Goal: Obtain resource: Obtain resource

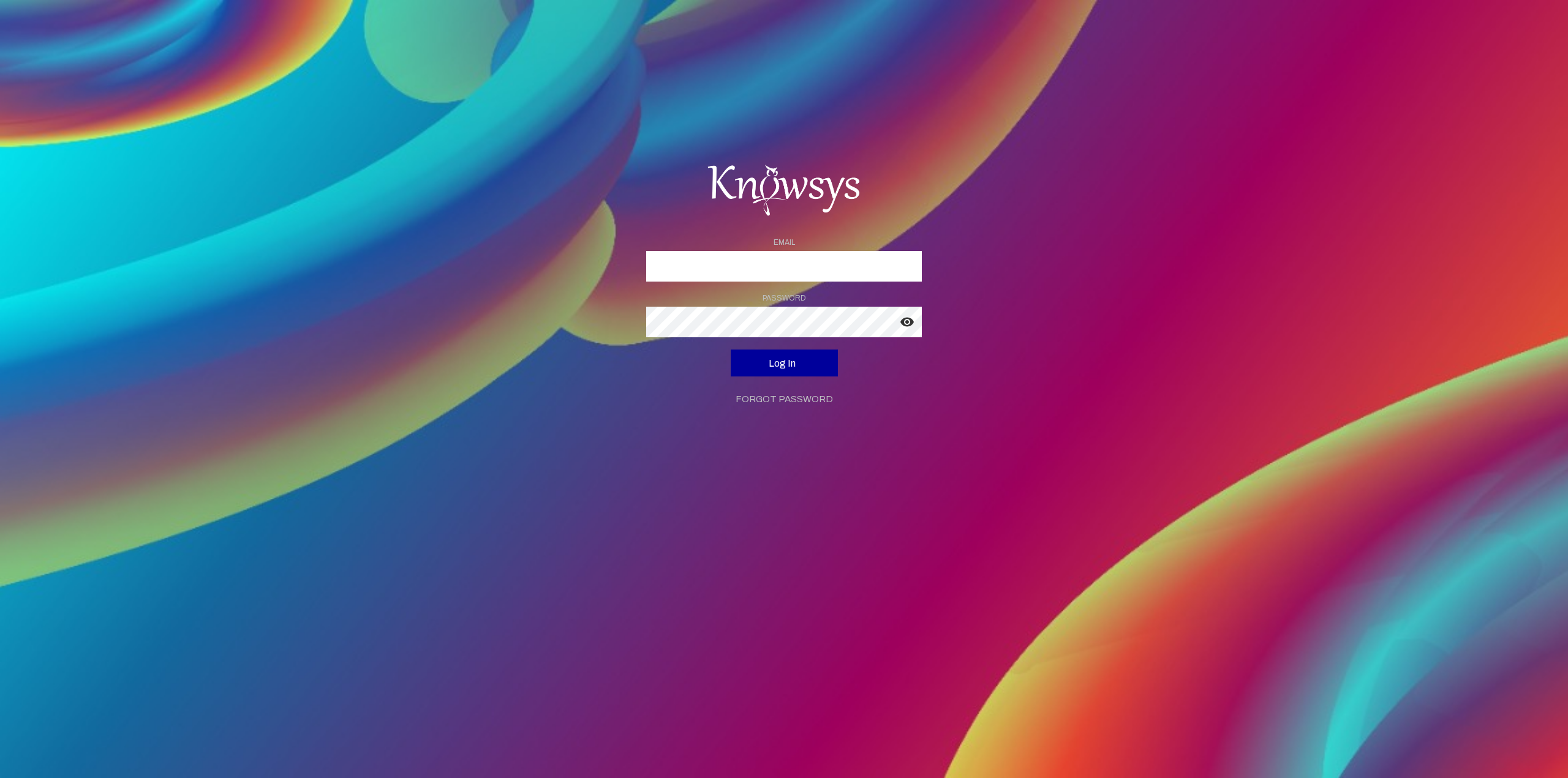
type input "**********"
click at [798, 367] on app-button-loader at bounding box center [797, 363] width 5 height 10
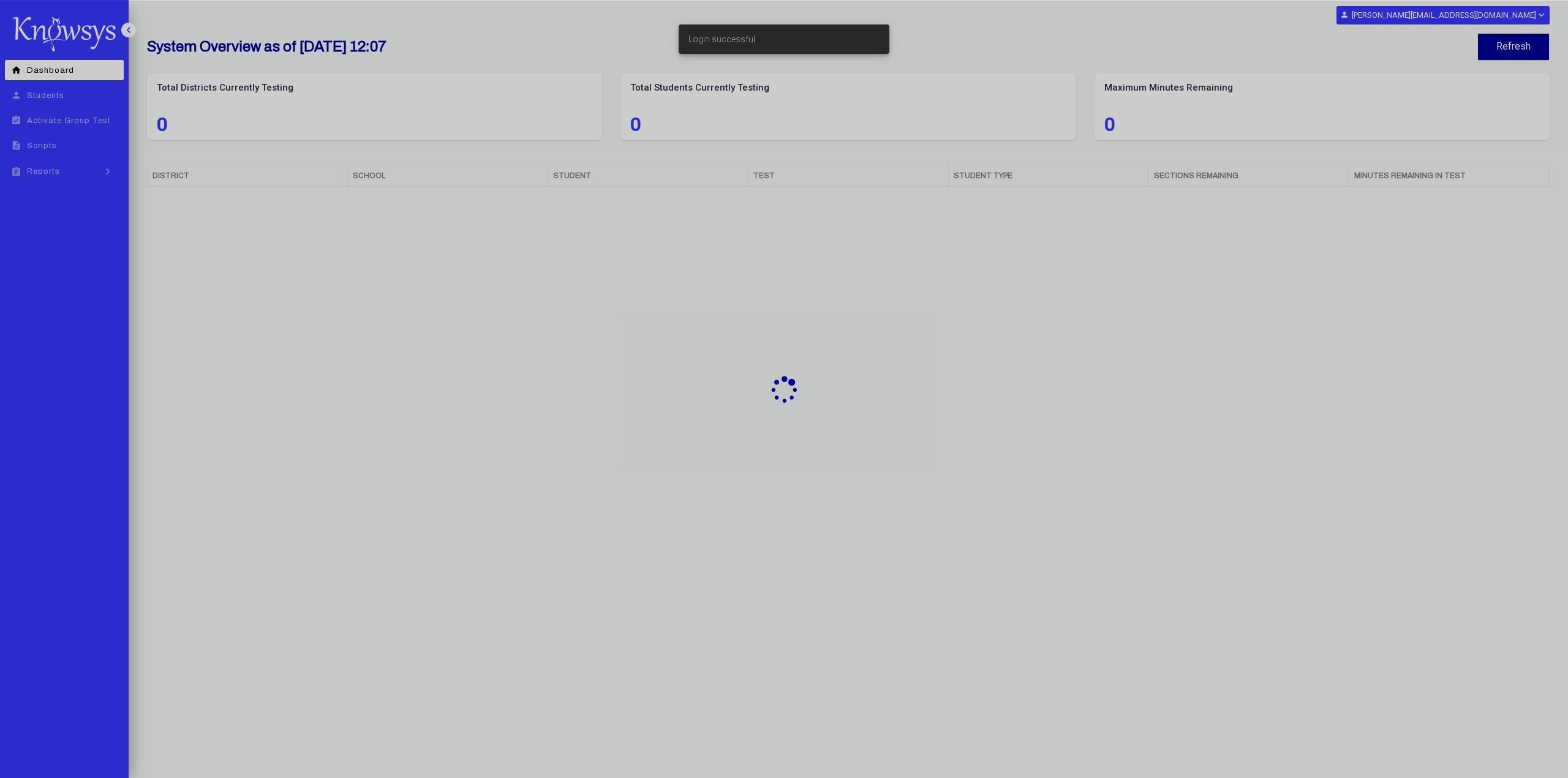
select select "**"
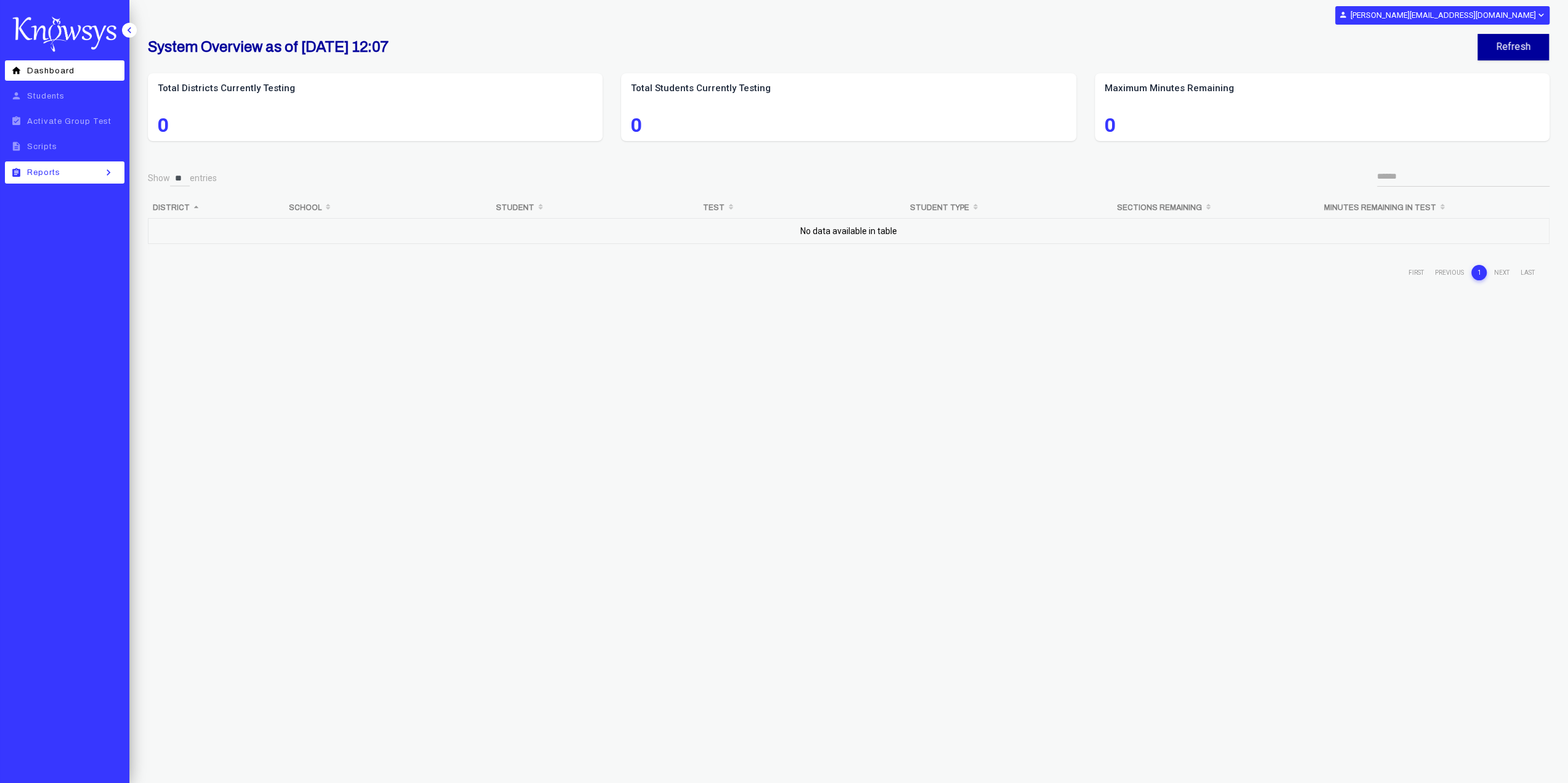
click at [111, 175] on icon "keyboard_arrow_right" at bounding box center [108, 173] width 19 height 12
click at [45, 336] on span "Excel: Baylor Analysis" at bounding box center [80, 342] width 81 height 17
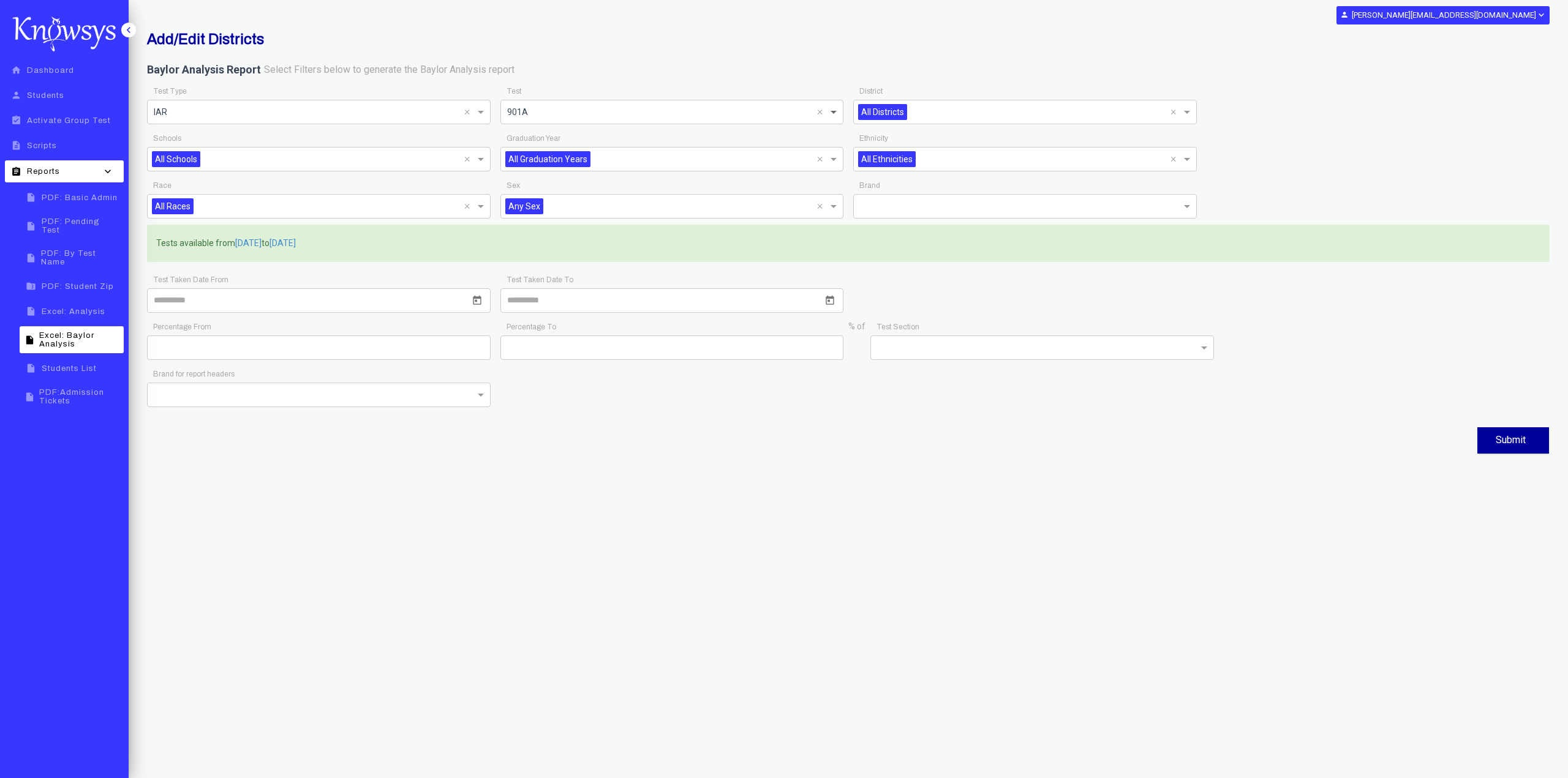
click at [832, 116] on span at bounding box center [835, 111] width 15 height 14
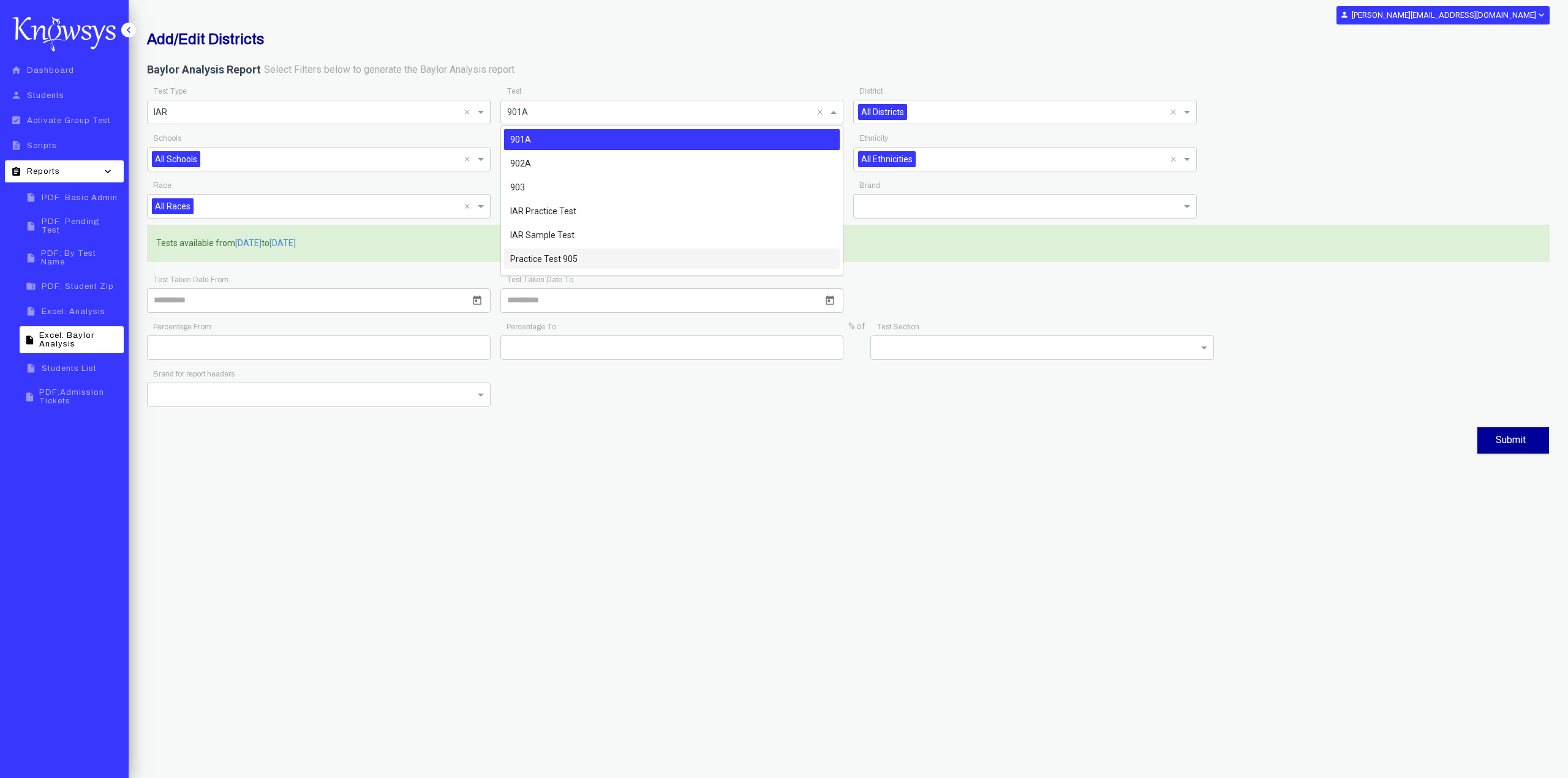
click at [756, 479] on div "Add/Edit Districts Baylor Analysis Report Select Filters below to generate the …" at bounding box center [848, 351] width 1439 height 703
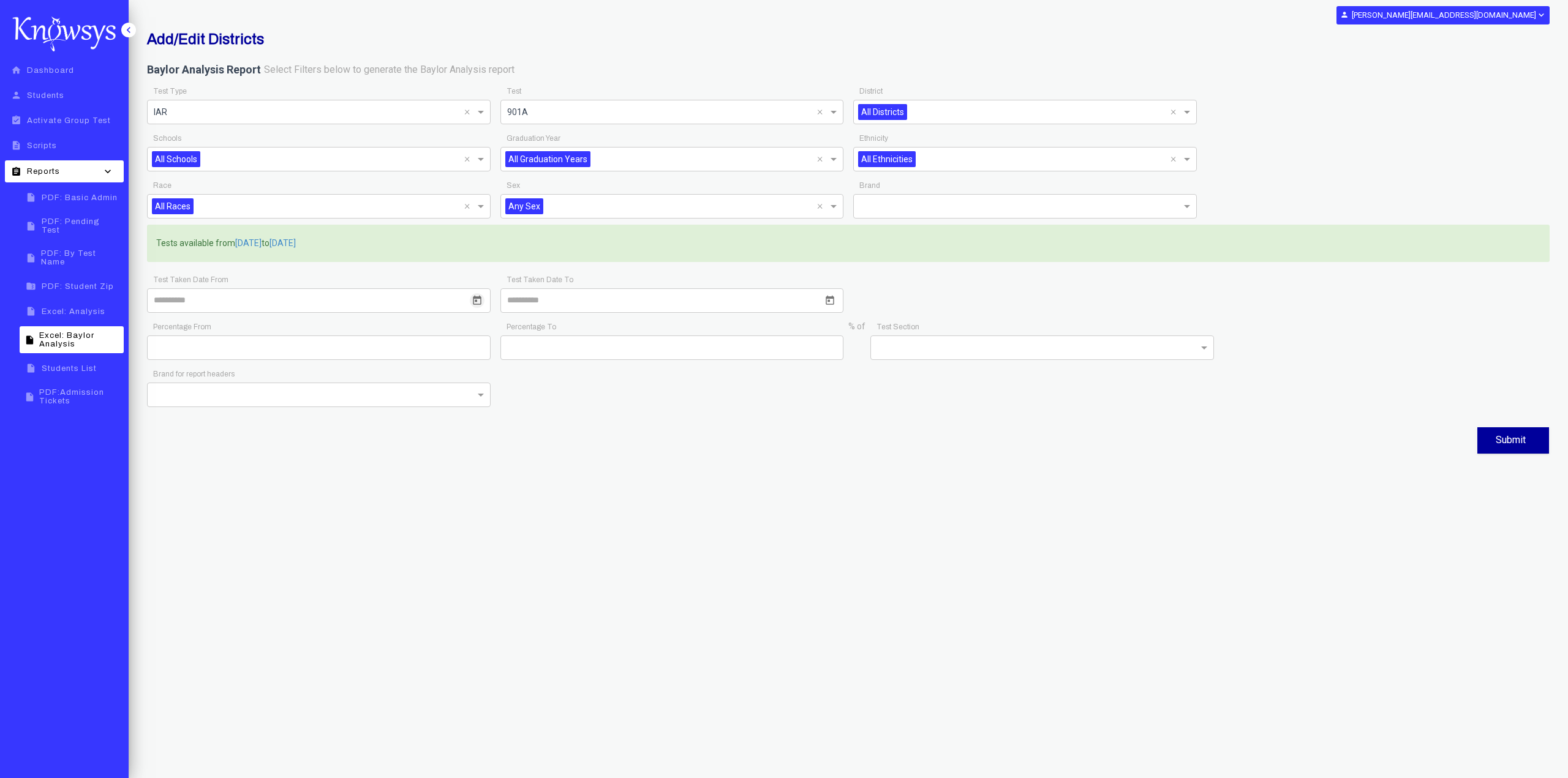
click at [475, 301] on icon "Open calendar" at bounding box center [477, 299] width 9 height 9
drag, startPoint x: 620, startPoint y: 420, endPoint x: 646, endPoint y: 387, distance: 42.0
click at [624, 418] on div at bounding box center [784, 389] width 1568 height 778
click at [484, 302] on button "Open calendar" at bounding box center [477, 300] width 14 height 14
click at [263, 240] on div at bounding box center [784, 389] width 1568 height 778
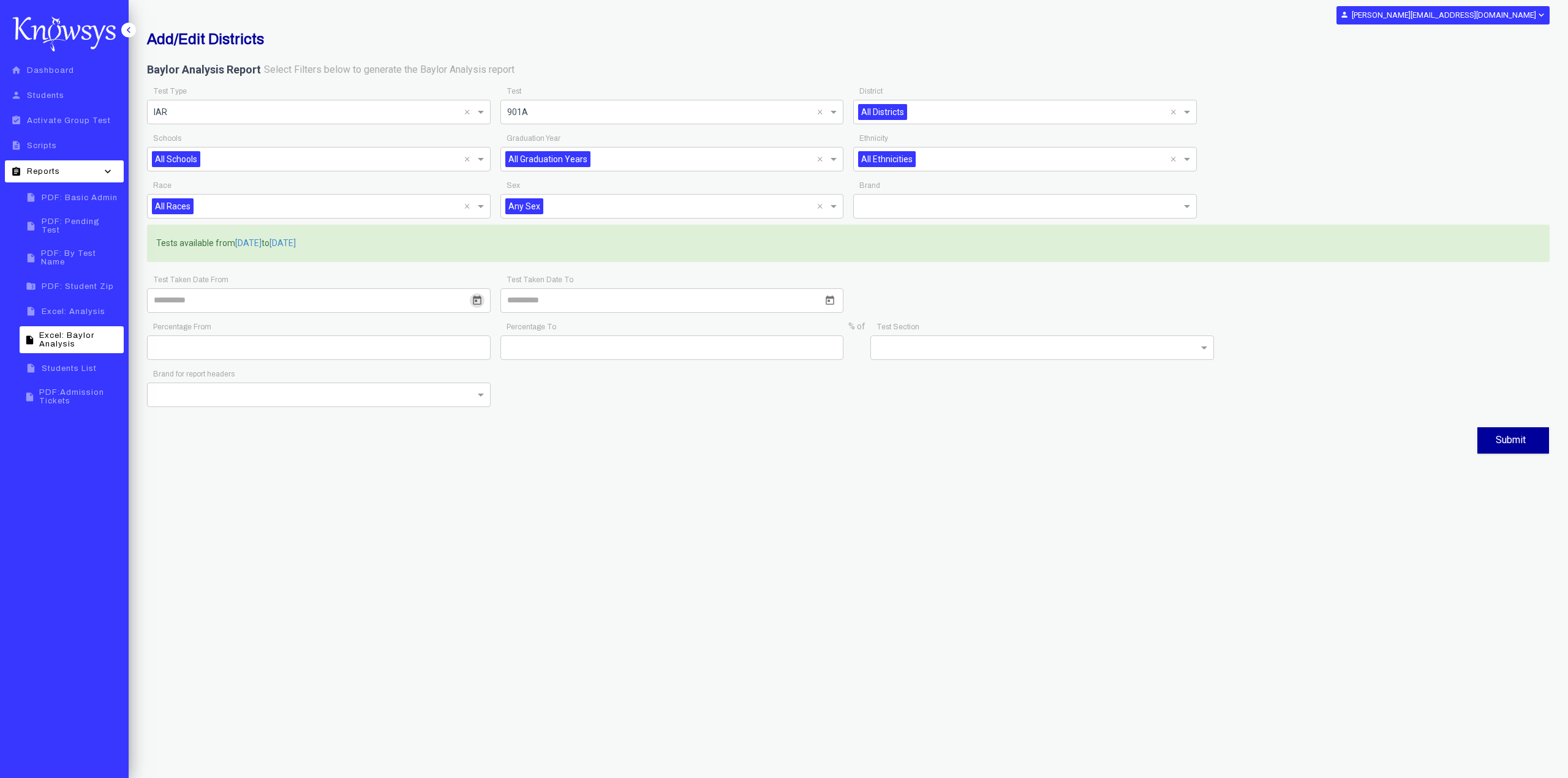
click at [261, 245] on span "[DATE]" at bounding box center [248, 244] width 27 height 12
click at [270, 299] on input at bounding box center [319, 301] width 343 height 25
click at [280, 335] on button "Previous month" at bounding box center [289, 338] width 25 height 25
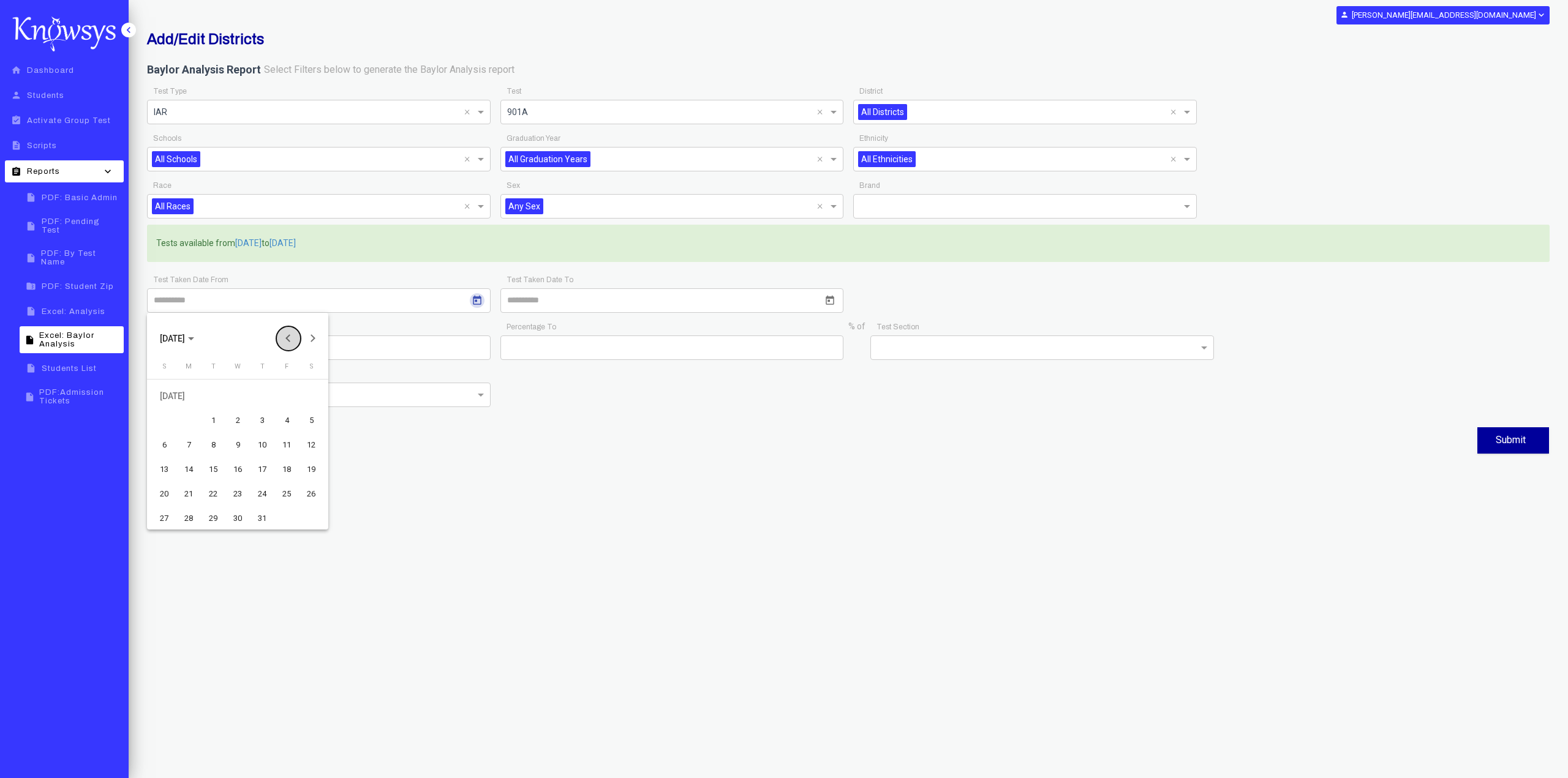
click at [280, 335] on button "Previous month" at bounding box center [289, 338] width 25 height 25
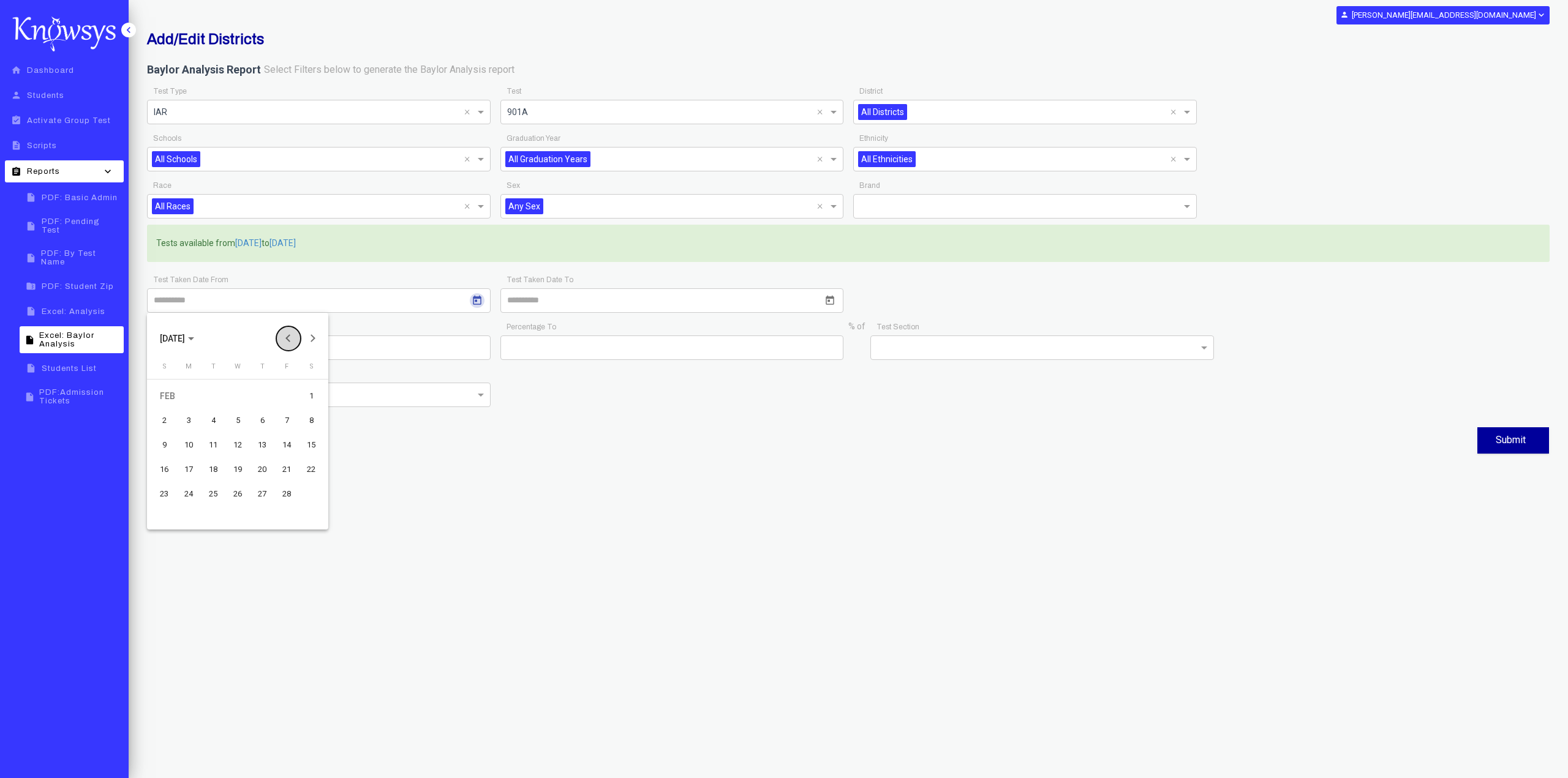
click at [280, 335] on button "Previous month" at bounding box center [289, 338] width 25 height 25
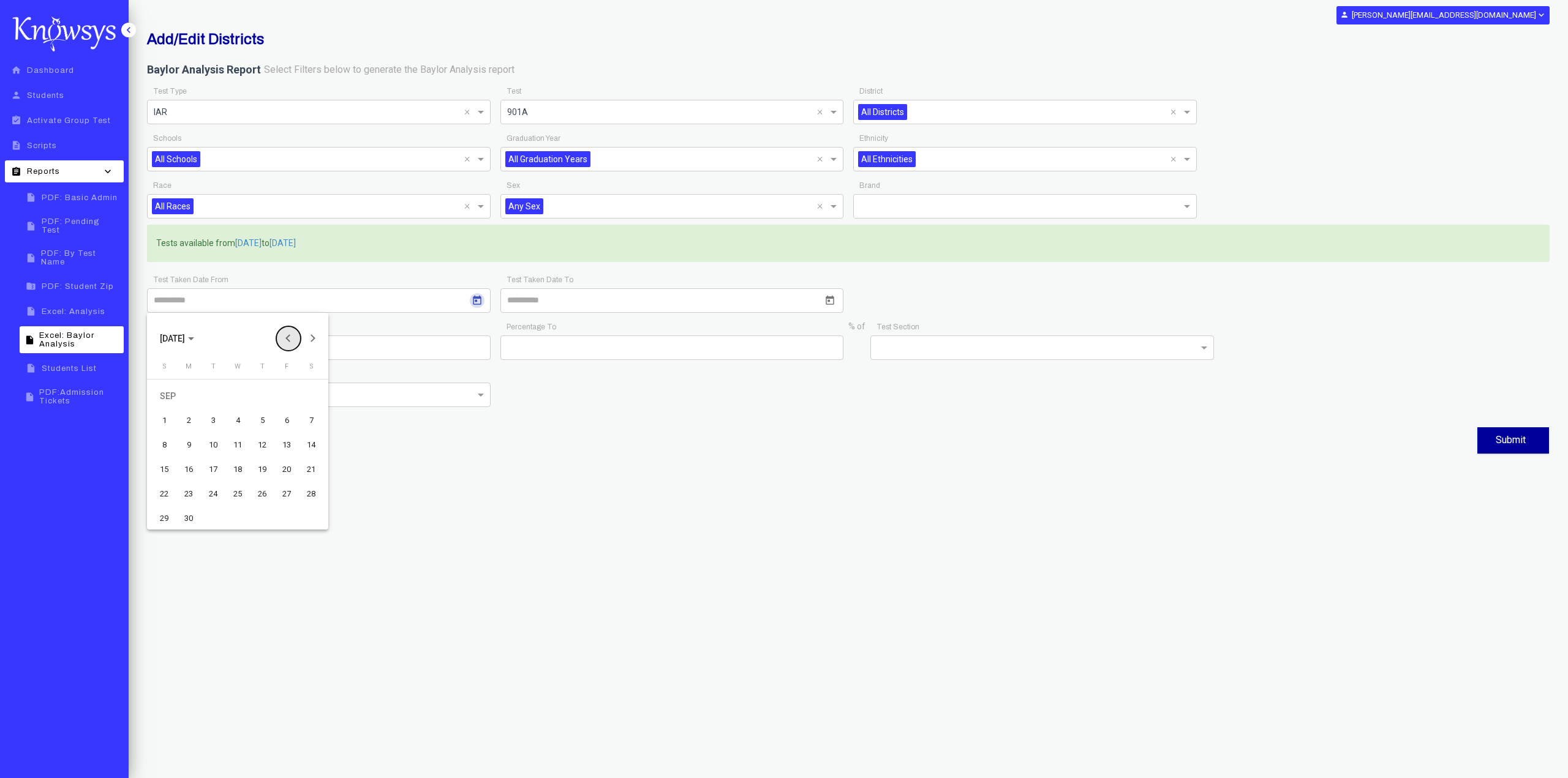
click at [280, 335] on button "Previous month" at bounding box center [289, 338] width 25 height 25
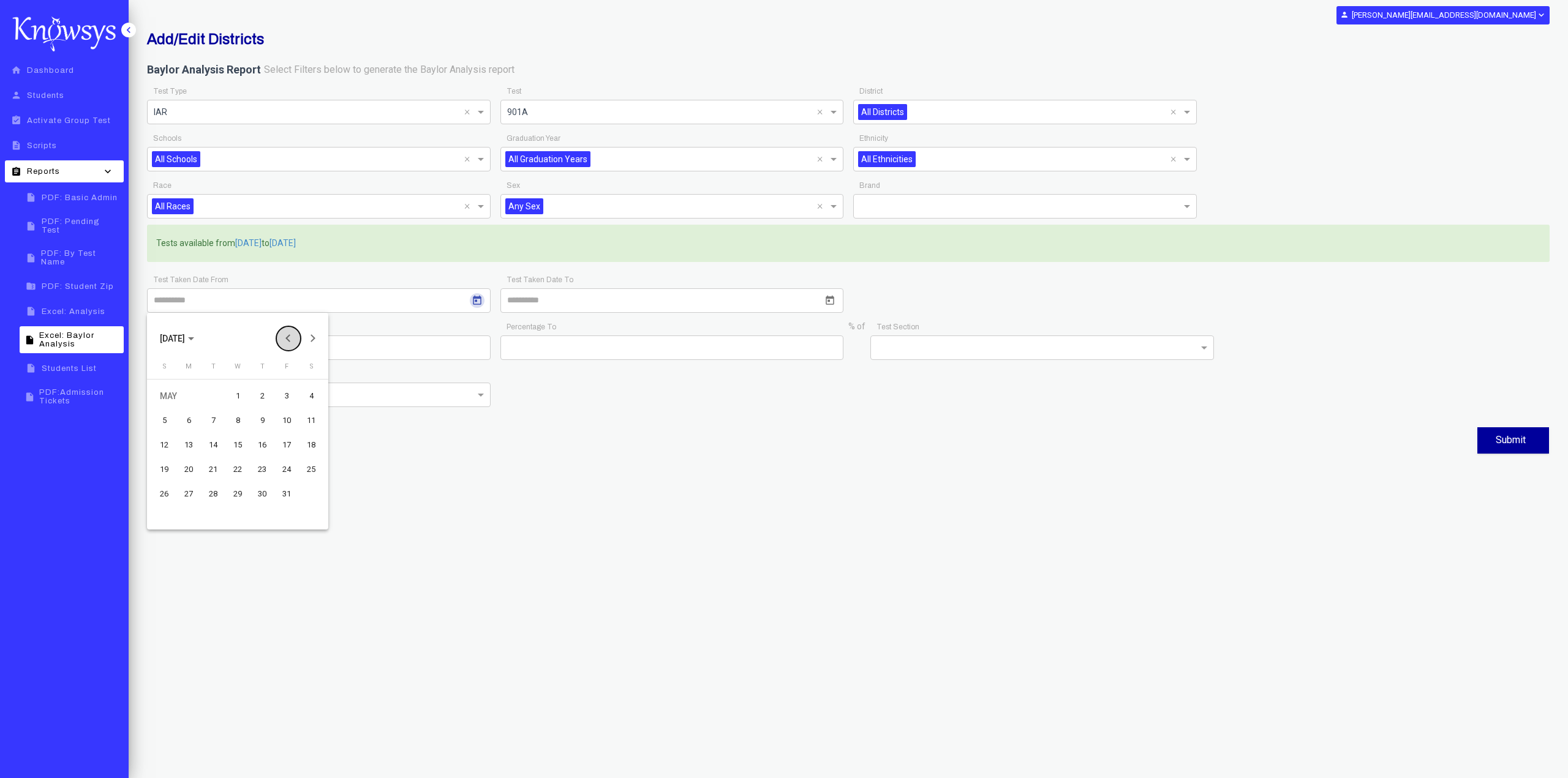
click at [280, 335] on button "Previous month" at bounding box center [289, 338] width 25 height 25
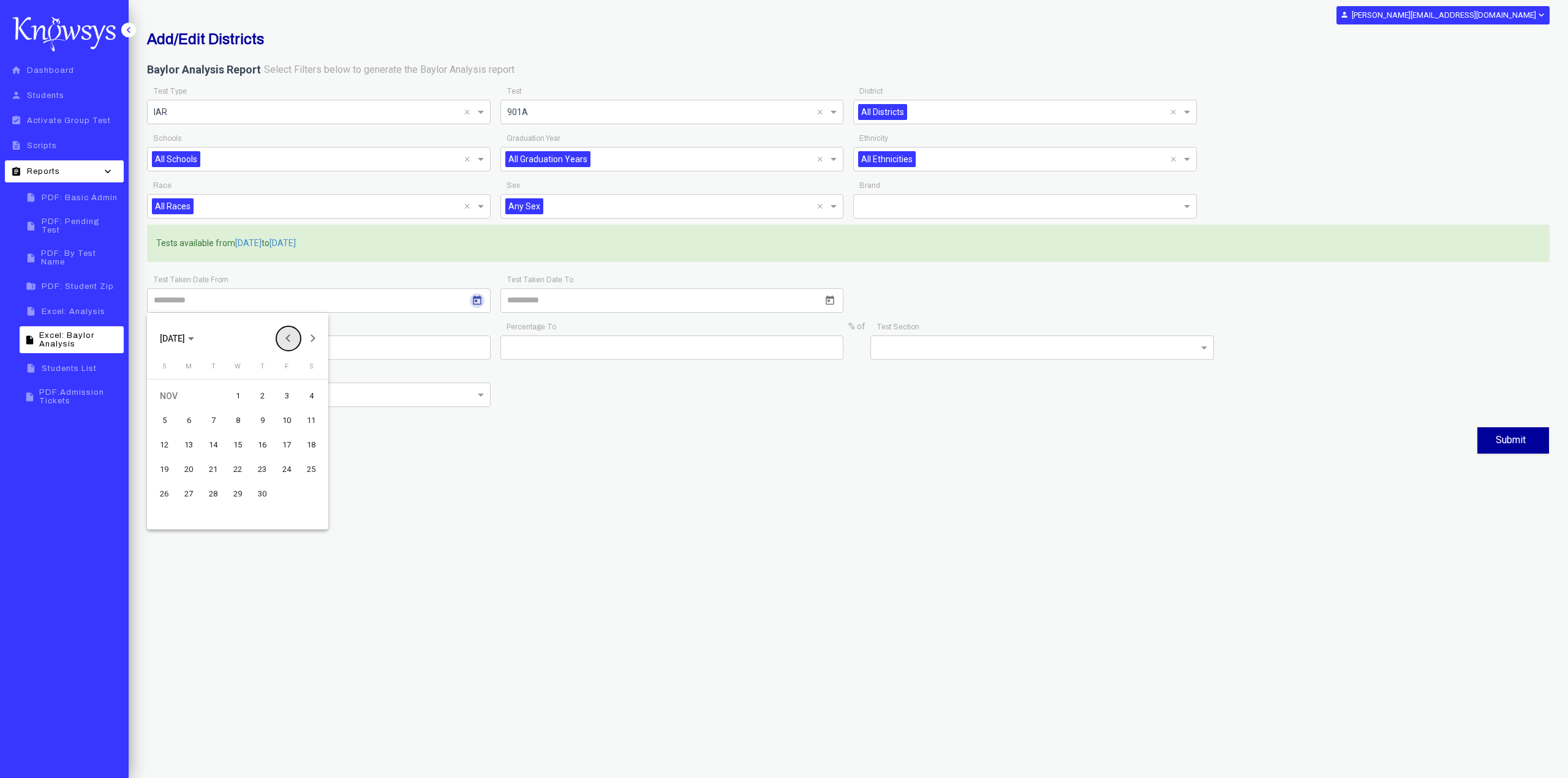
click at [280, 335] on button "Previous month" at bounding box center [289, 338] width 25 height 25
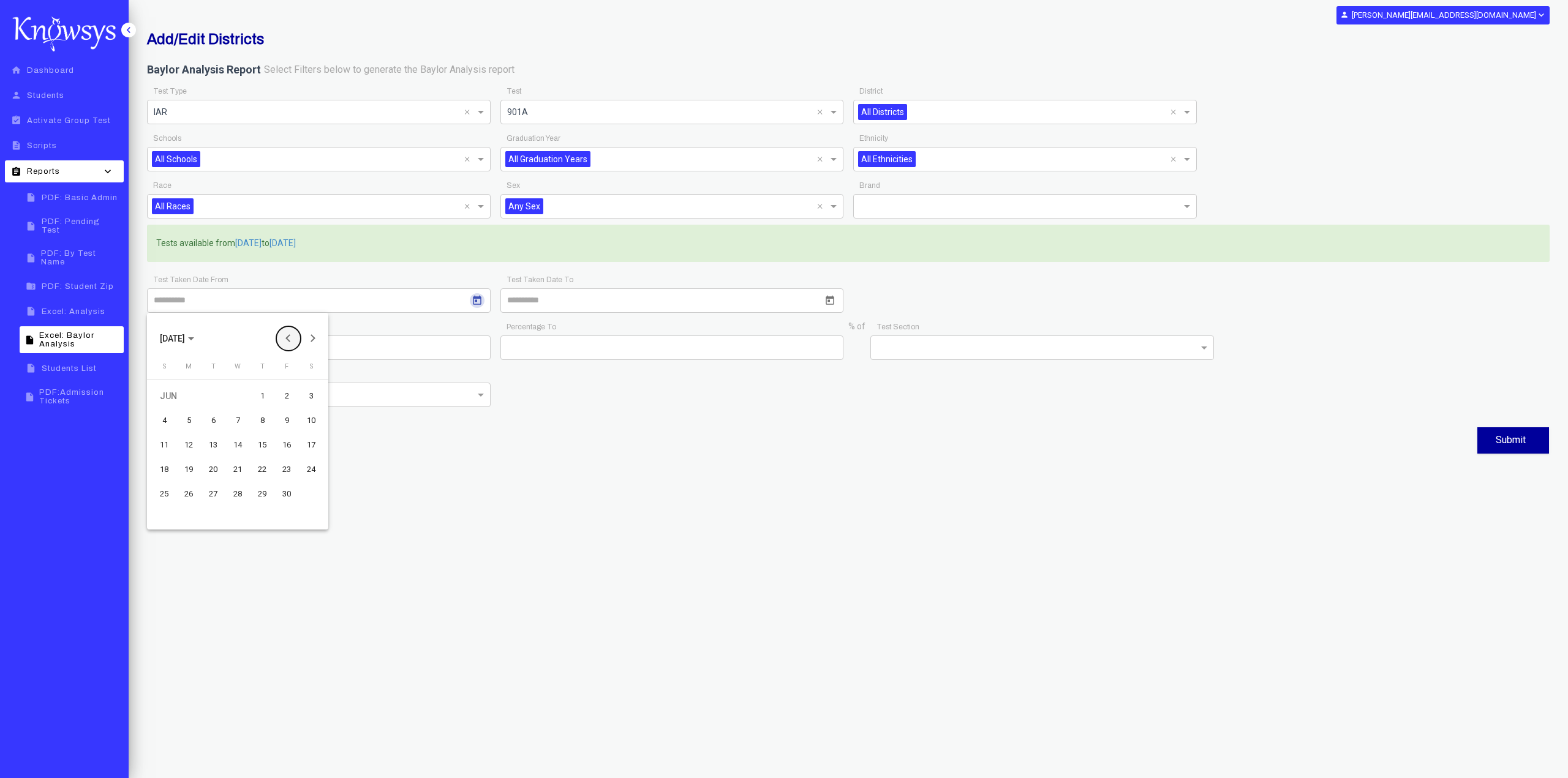
click at [280, 335] on button "Previous month" at bounding box center [289, 338] width 25 height 25
click at [288, 338] on button "Previous month" at bounding box center [289, 338] width 25 height 25
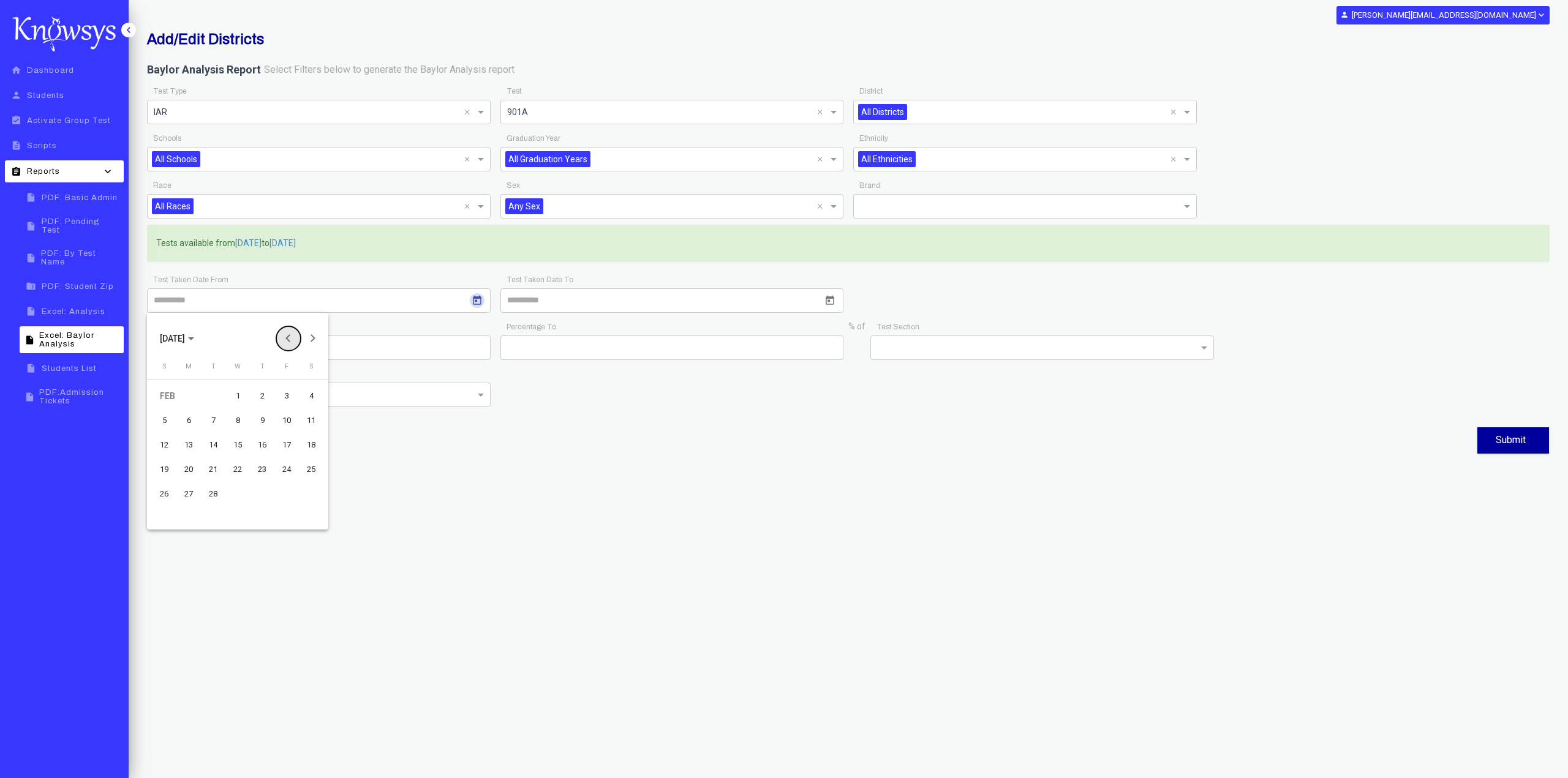
click at [288, 338] on button "Previous month" at bounding box center [289, 338] width 25 height 25
click at [316, 336] on button "Next month" at bounding box center [313, 338] width 25 height 25
click at [314, 335] on button "Next month" at bounding box center [313, 338] width 25 height 25
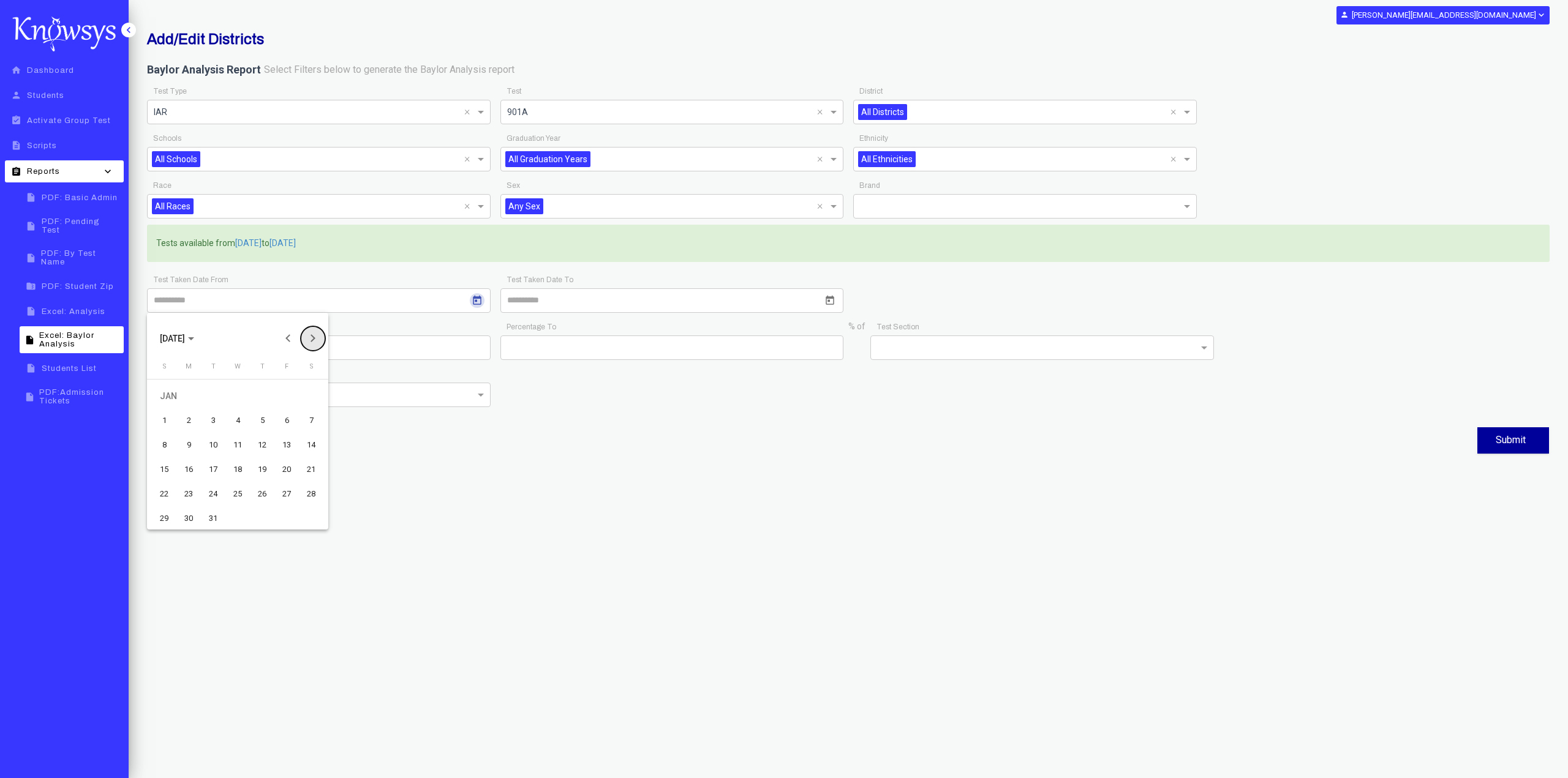
click at [314, 335] on button "Next month" at bounding box center [313, 338] width 25 height 25
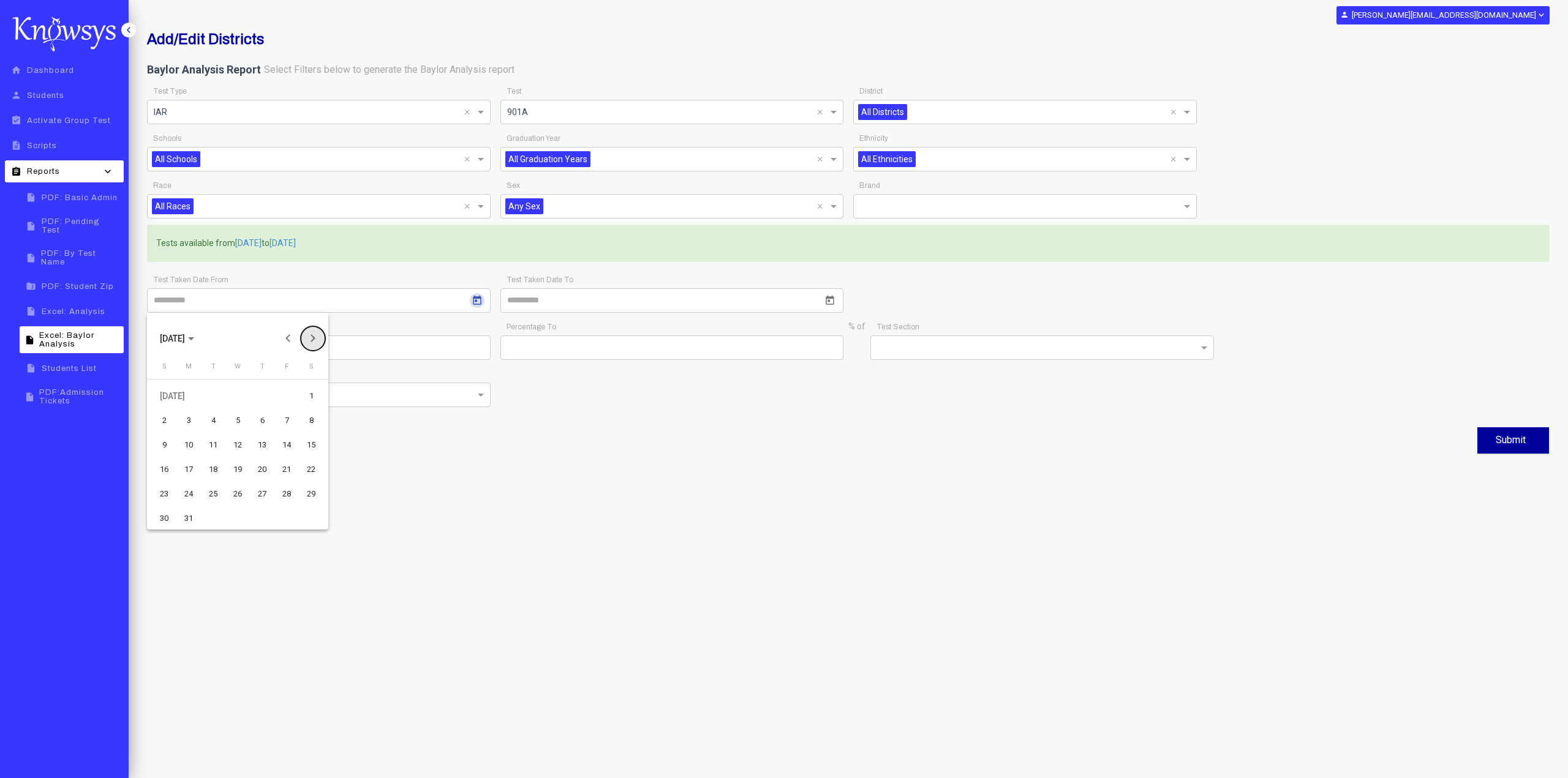
click at [314, 335] on button "Next month" at bounding box center [313, 338] width 25 height 25
click at [284, 338] on button "Previous month" at bounding box center [289, 338] width 25 height 25
click at [258, 448] on div "14" at bounding box center [262, 445] width 22 height 22
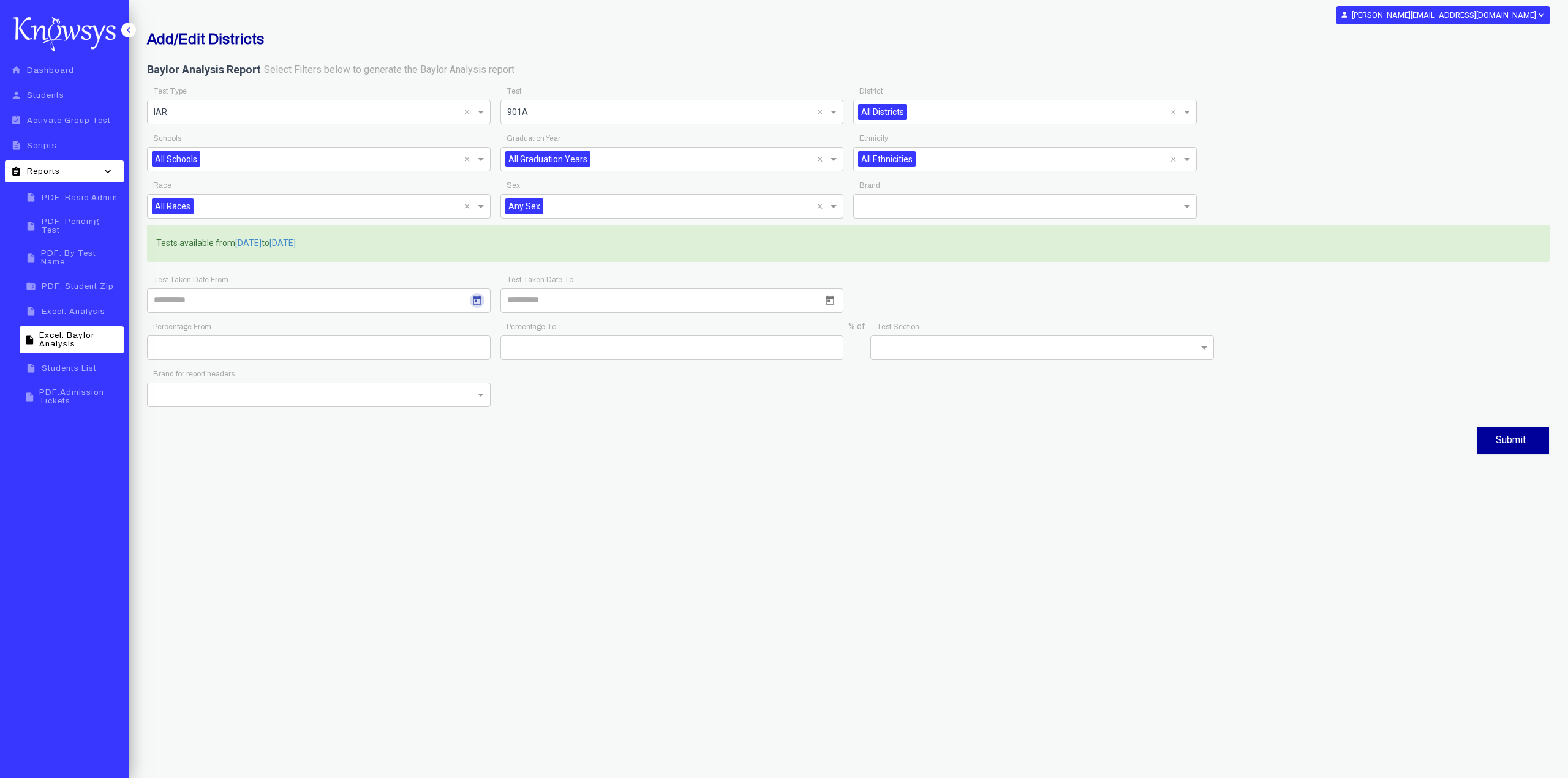
type input "*********"
click at [829, 295] on button "Open calendar" at bounding box center [829, 300] width 14 height 14
click at [548, 338] on polygon "Choose month and year" at bounding box center [544, 339] width 6 height 3
click at [524, 420] on div "2024" at bounding box center [527, 425] width 38 height 22
click at [644, 427] on div "AUG" at bounding box center [655, 425] width 38 height 22
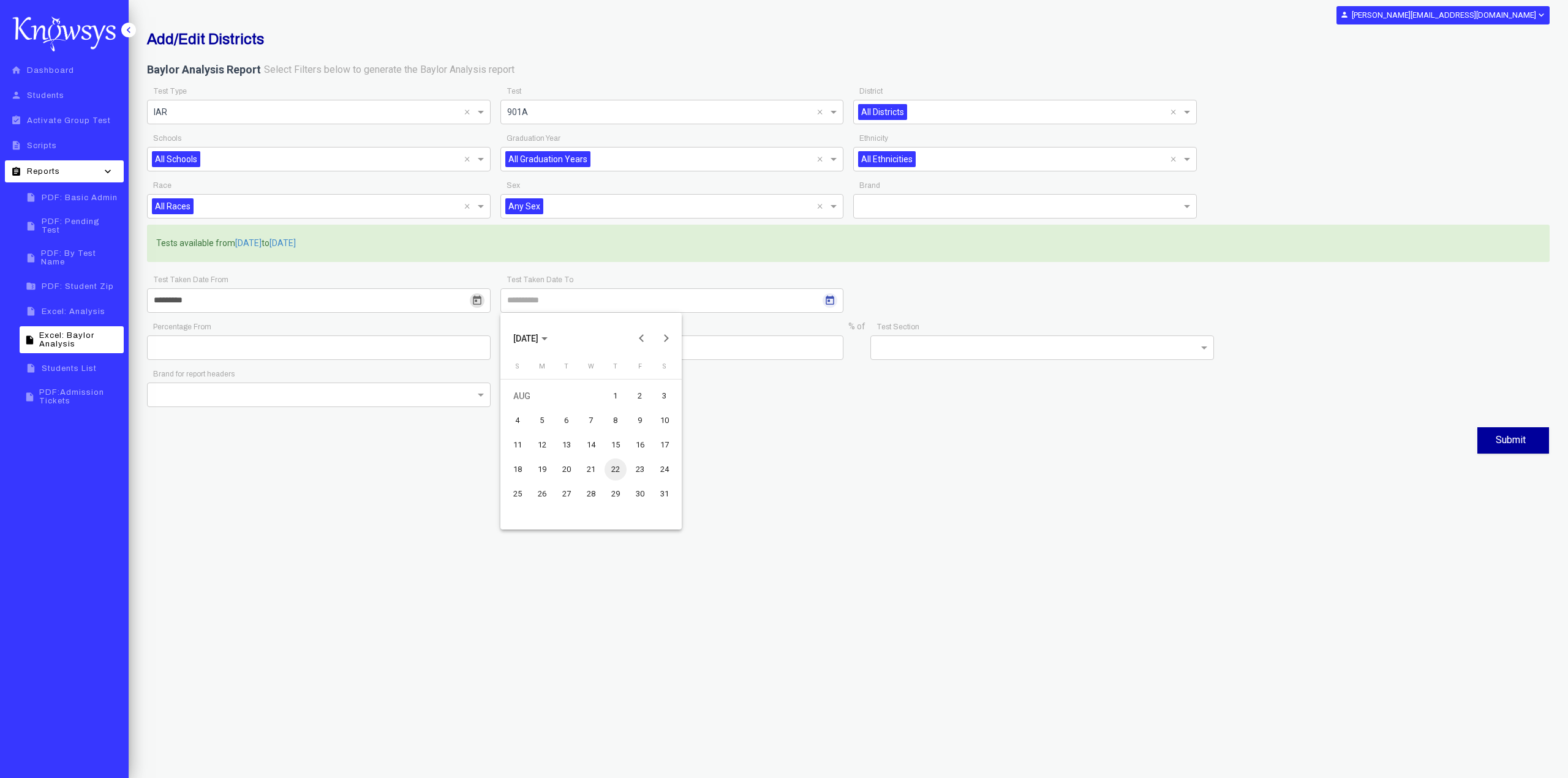
click at [609, 467] on div "22" at bounding box center [615, 470] width 22 height 22
type input "*********"
click at [1512, 442] on button "Submit" at bounding box center [1513, 440] width 72 height 27
